Goal: Find specific page/section: Find specific page/section

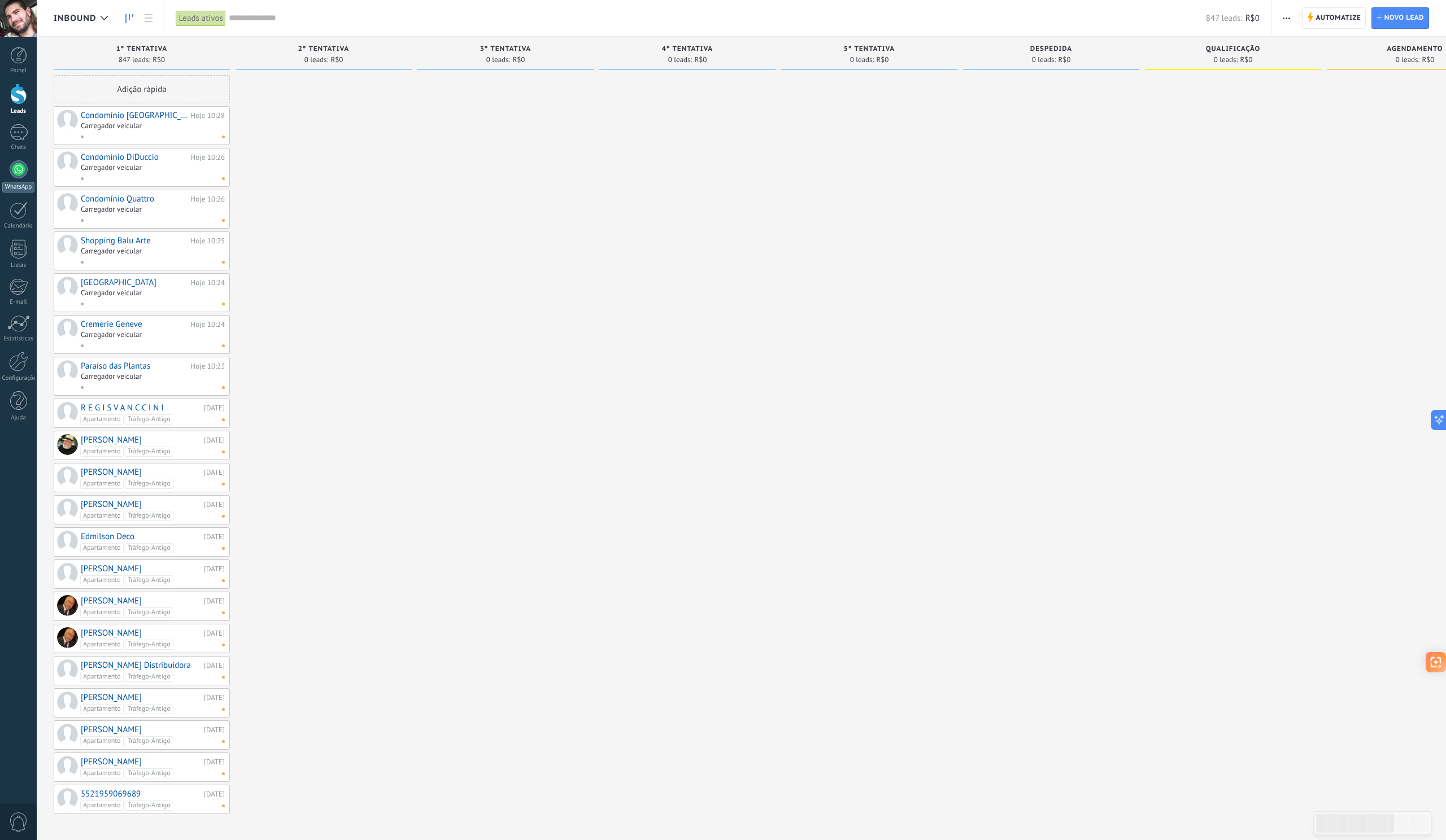
click at [19, 164] on div at bounding box center [18, 169] width 18 height 18
